Goal: Information Seeking & Learning: Learn about a topic

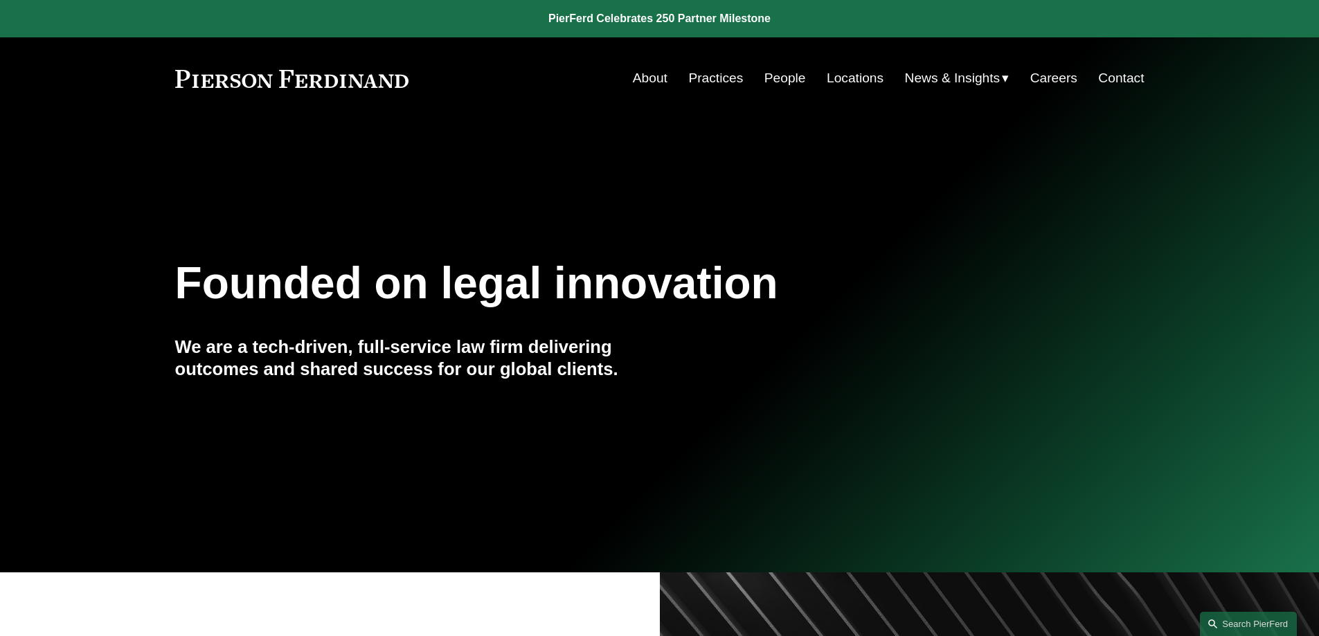
click at [777, 75] on link "People" at bounding box center [785, 78] width 42 height 26
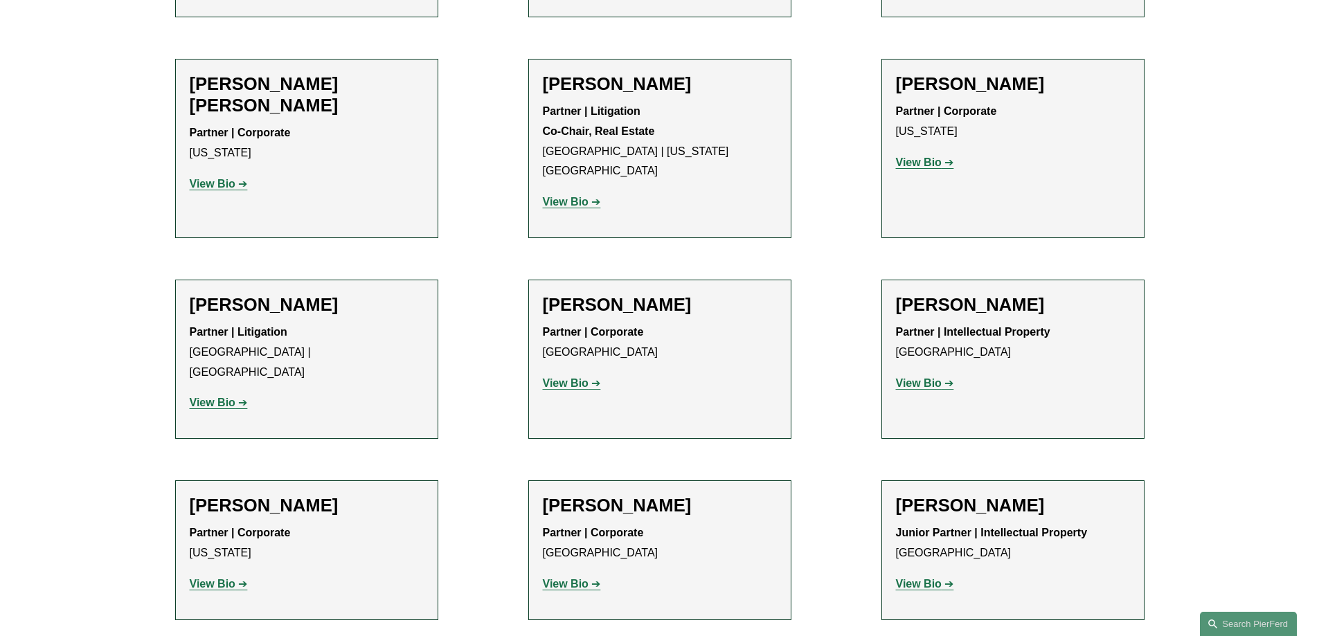
scroll to position [8665, 0]
